Goal: Task Accomplishment & Management: Manage account settings

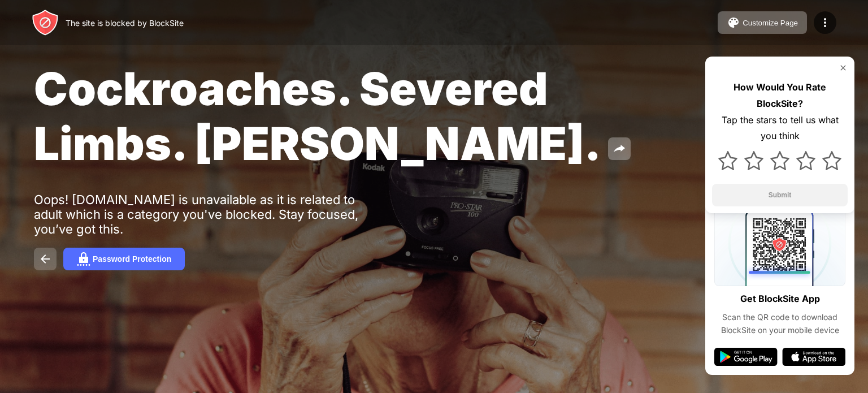
click at [51, 262] on img at bounding box center [45, 259] width 14 height 14
click at [840, 67] on img at bounding box center [843, 67] width 9 height 9
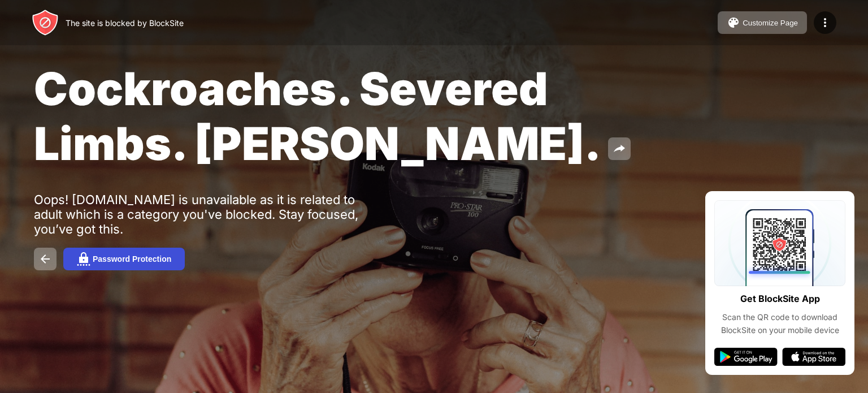
click at [125, 259] on div "Password Protection" at bounding box center [132, 258] width 79 height 9
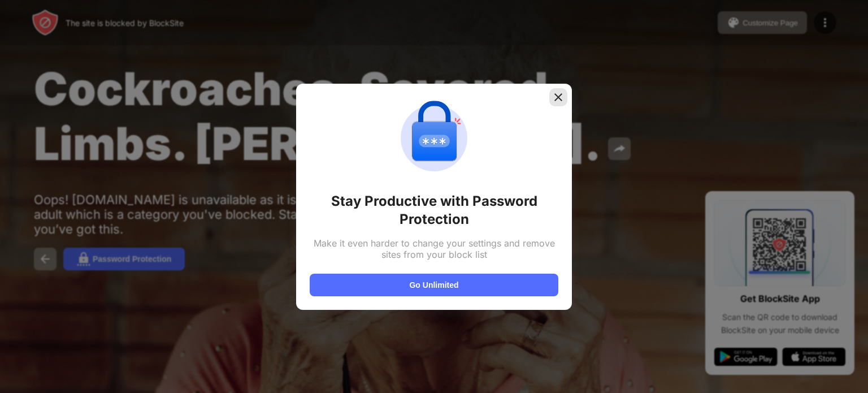
click at [556, 93] on img at bounding box center [558, 97] width 11 height 11
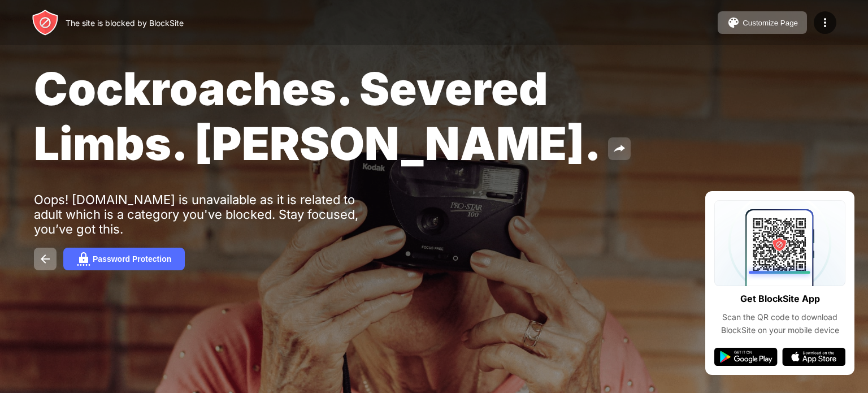
click at [613, 147] on img at bounding box center [620, 149] width 14 height 14
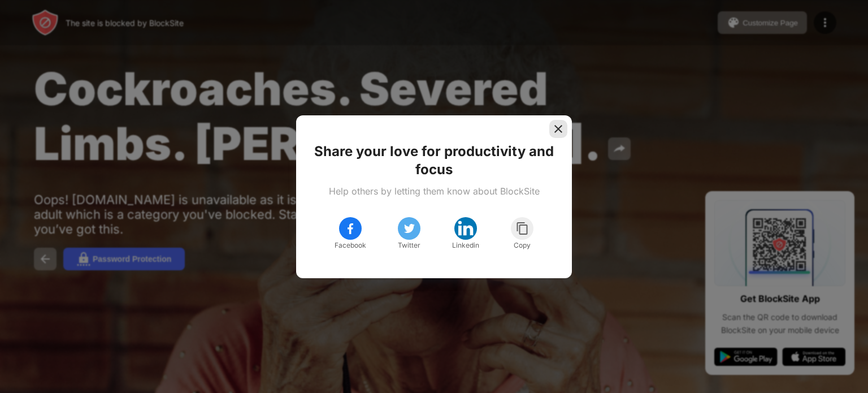
click at [557, 129] on img at bounding box center [558, 128] width 11 height 11
